Goal: Information Seeking & Learning: Learn about a topic

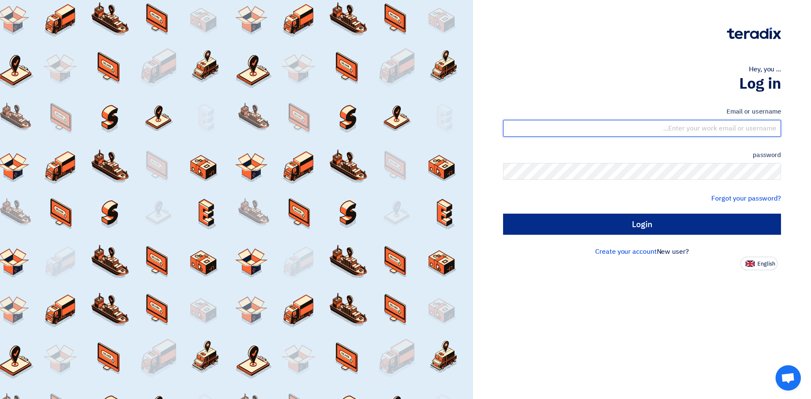
type input "[EMAIL_ADDRESS][PERSON_NAME][DOMAIN_NAME]"
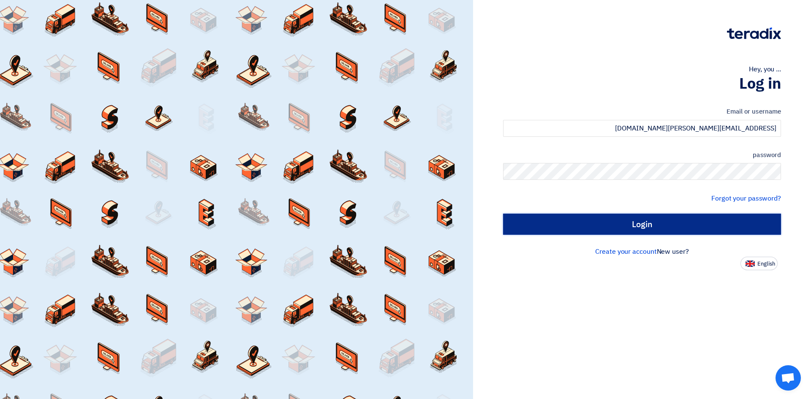
click at [659, 227] on input "Login" at bounding box center [642, 224] width 278 height 21
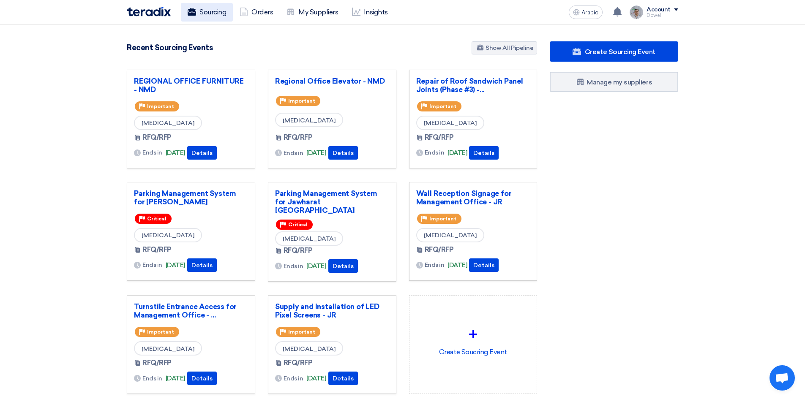
click at [203, 9] on font "Sourcing" at bounding box center [212, 12] width 27 height 8
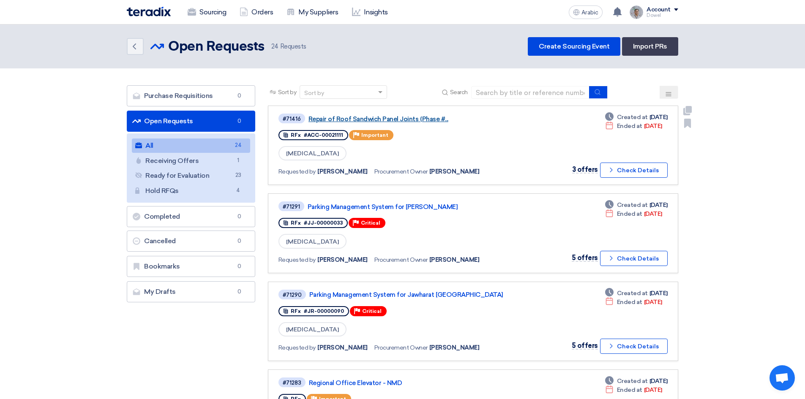
click at [349, 119] on font "Repair of Roof Sandwich Panel Joints (Phase #..." at bounding box center [378, 119] width 140 height 8
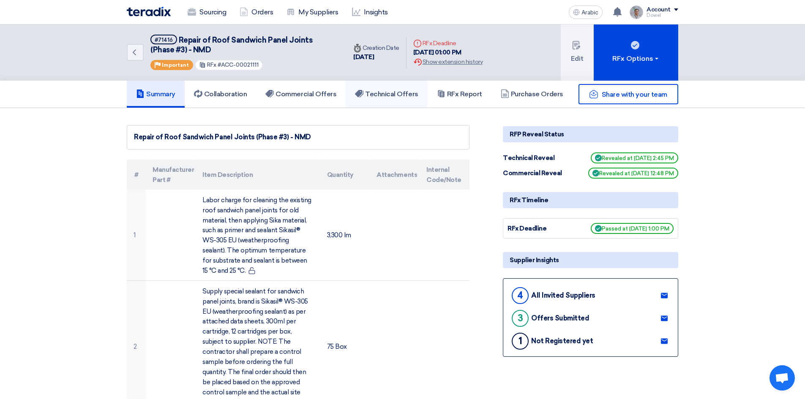
click at [414, 92] on font "Technical Offers" at bounding box center [391, 94] width 53 height 8
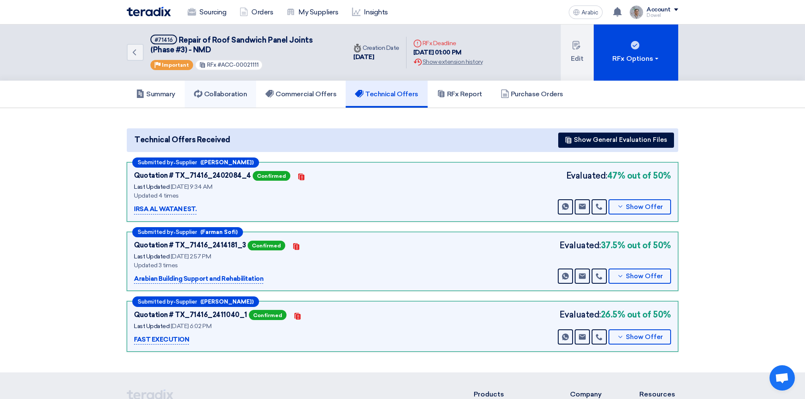
click at [218, 92] on font "Collaboration" at bounding box center [225, 94] width 43 height 8
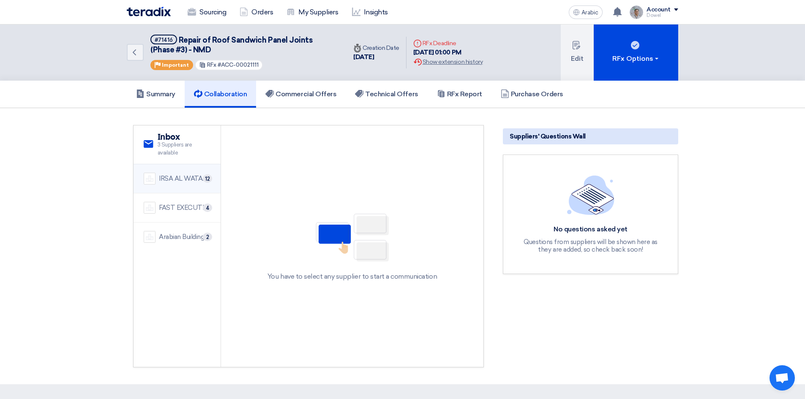
click at [177, 183] on div "IRSA AL WATAN EST." at bounding box center [185, 179] width 52 height 10
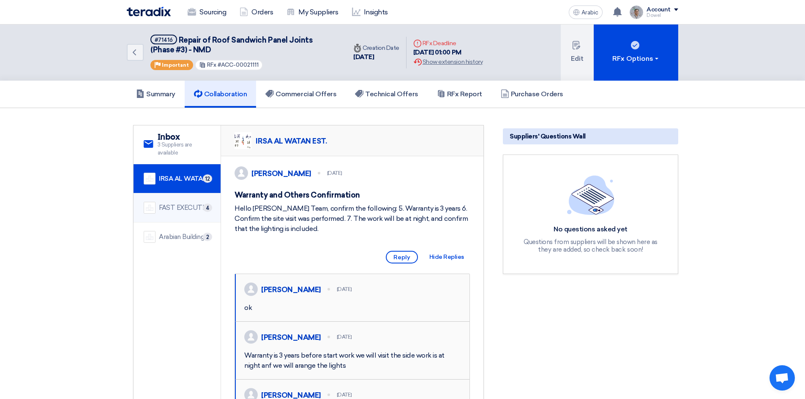
click at [180, 205] on font "FAST EXECUTION" at bounding box center [186, 208] width 54 height 8
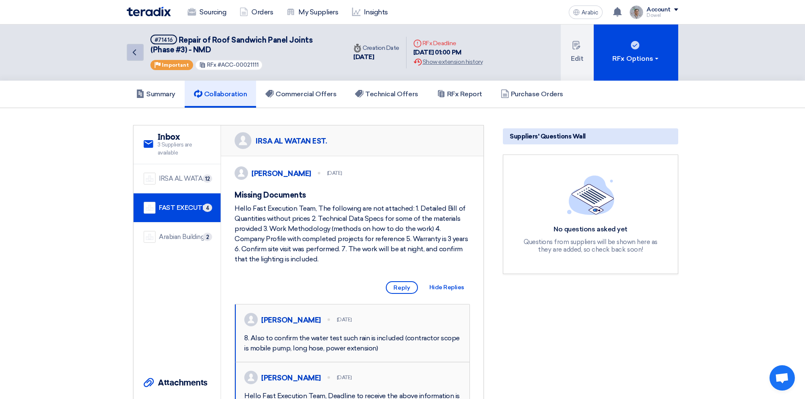
click at [137, 51] on icon "Back" at bounding box center [134, 52] width 10 height 10
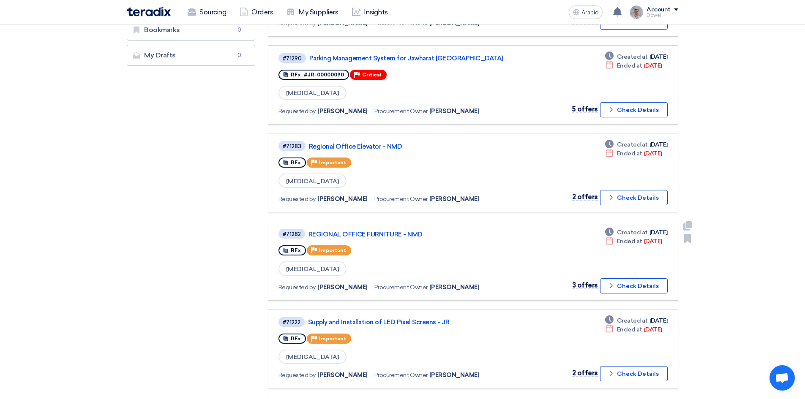
scroll to position [253, 0]
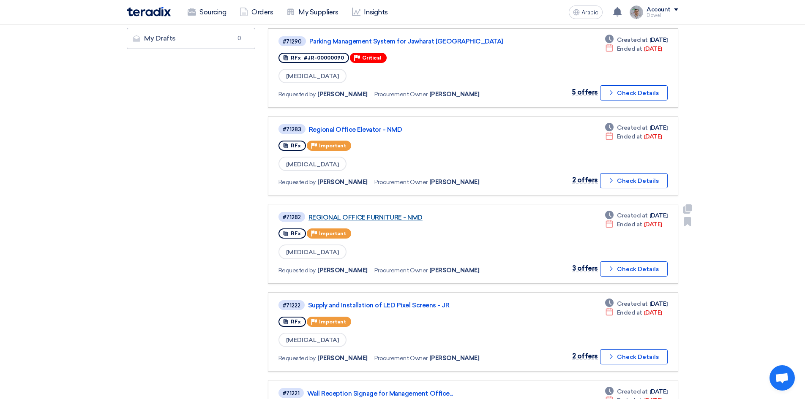
click at [386, 219] on font "REGIONAL OFFICE FURNITURE - NMD" at bounding box center [365, 218] width 114 height 8
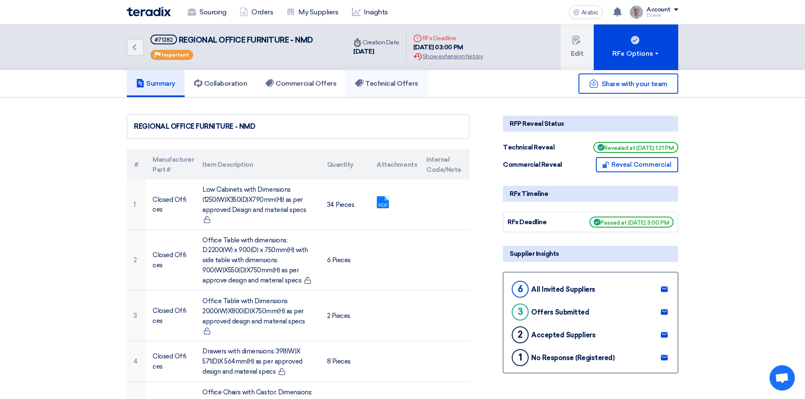
click at [395, 89] on link "Technical Offers" at bounding box center [387, 83] width 82 height 27
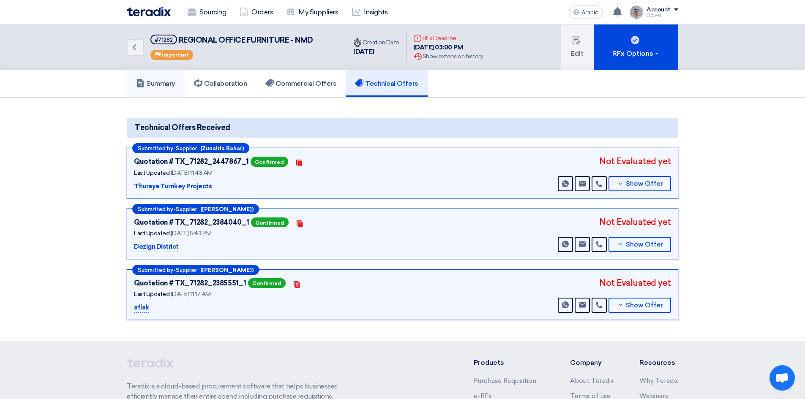
click at [158, 86] on font "Summary" at bounding box center [160, 83] width 29 height 8
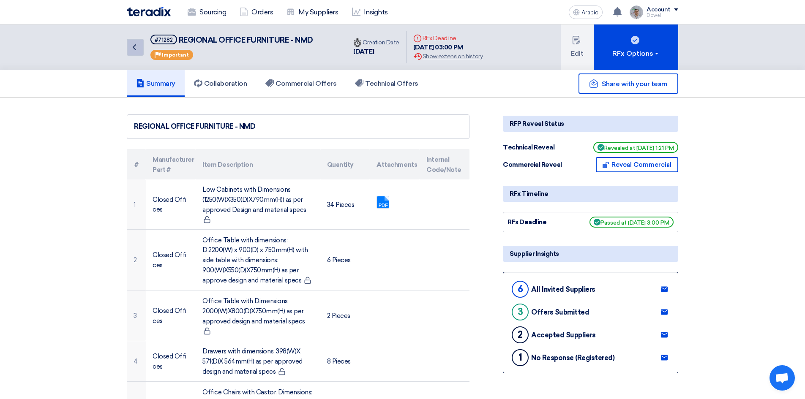
click at [136, 45] on icon "Back" at bounding box center [134, 47] width 10 height 10
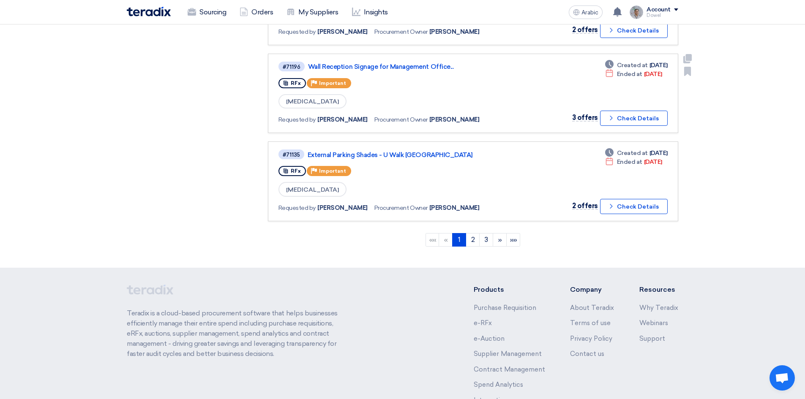
scroll to position [760, 0]
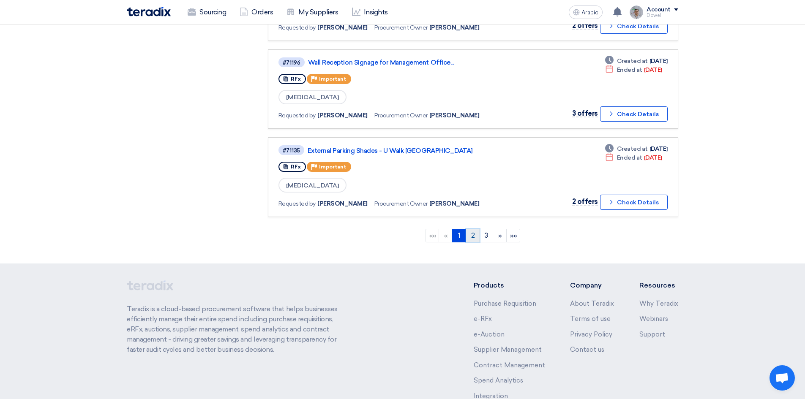
click at [471, 234] on font "2" at bounding box center [473, 236] width 4 height 8
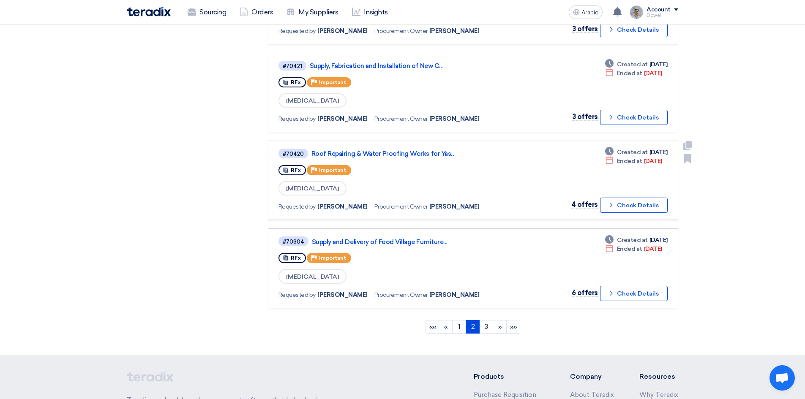
scroll to position [718, 0]
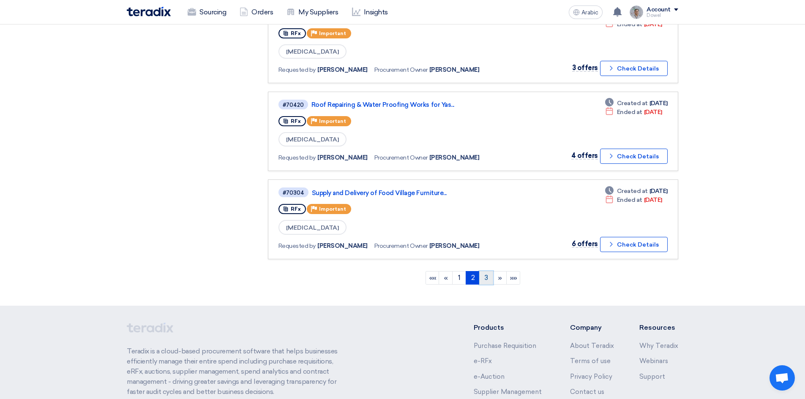
click at [488, 278] on link "3" at bounding box center [486, 278] width 14 height 14
